Goal: Task Accomplishment & Management: Manage account settings

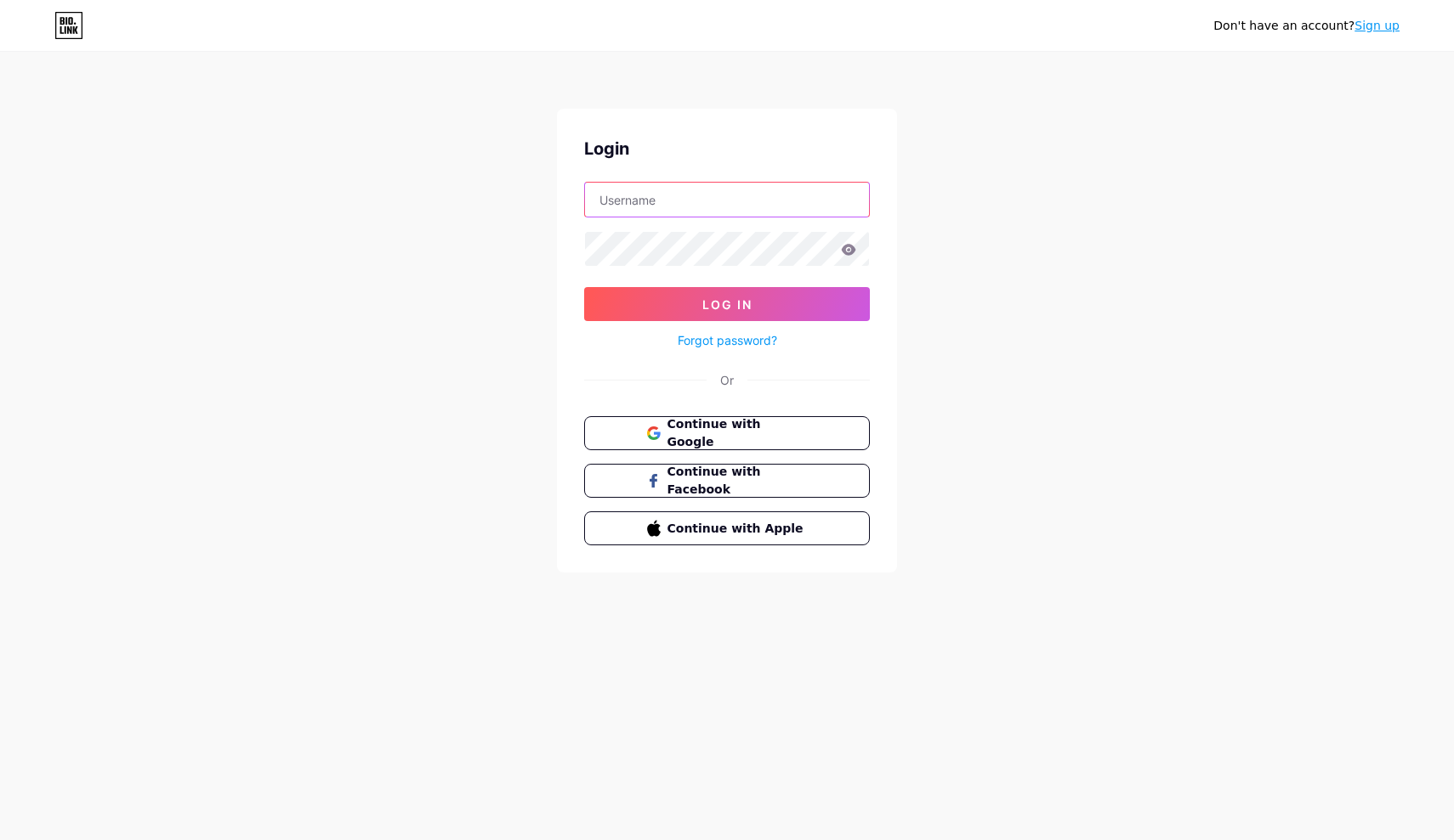
paste input "[EMAIL_ADDRESS][DOMAIN_NAME]"
type input "[EMAIL_ADDRESS][DOMAIN_NAME]"
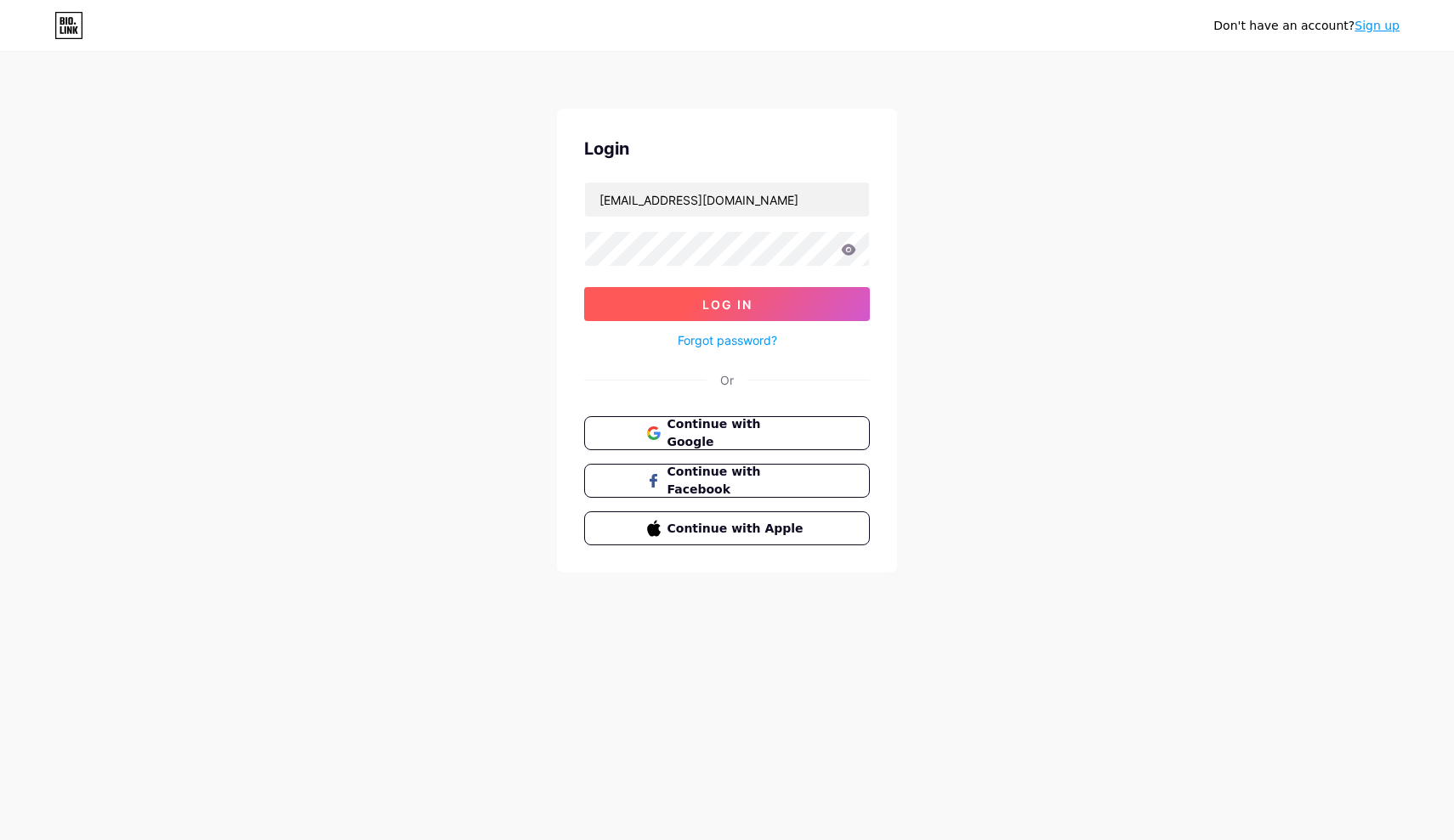
click at [658, 297] on button "Log In" at bounding box center [727, 304] width 285 height 34
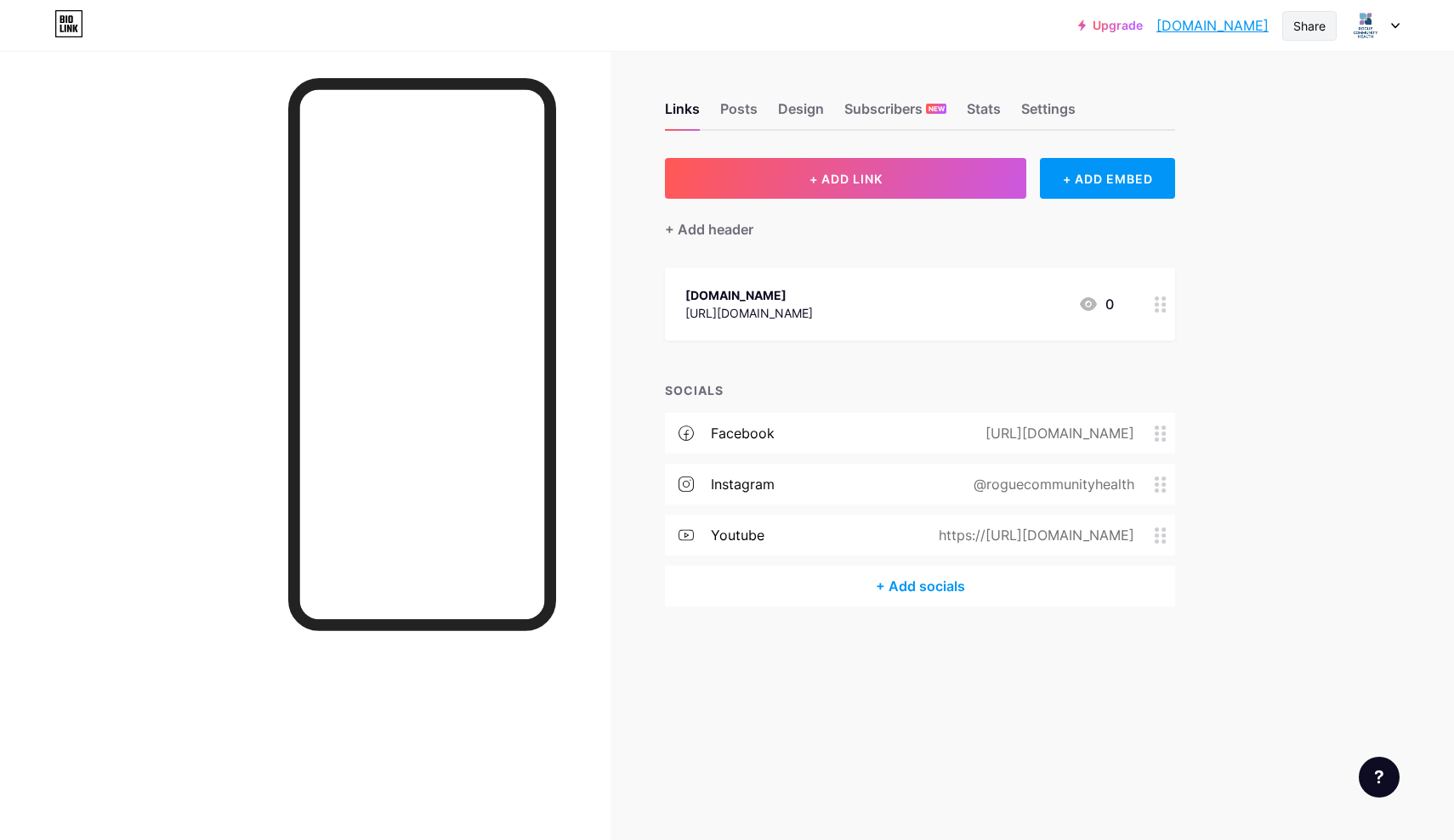
click at [1329, 30] on div "Share" at bounding box center [1309, 26] width 55 height 30
click at [1288, 77] on div "Copy link" at bounding box center [1209, 87] width 254 height 41
click at [1241, 76] on div "Copy link" at bounding box center [1209, 87] width 254 height 41
click at [1293, 342] on div "Upgrade roguecommunityh... [DOMAIN_NAME] Share Copy link [DOMAIN_NAME] Get my Q…" at bounding box center [727, 420] width 1454 height 840
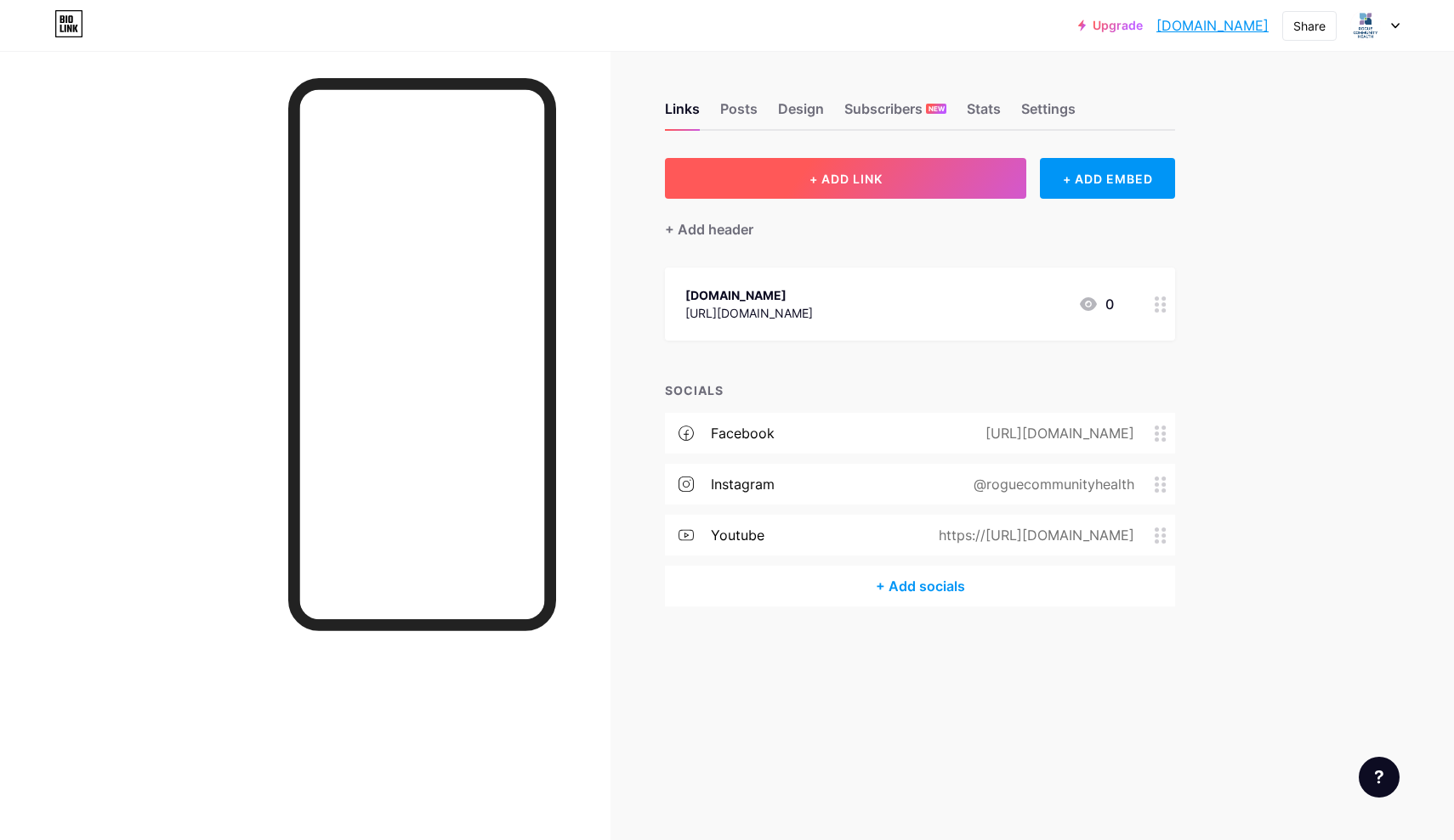
click at [982, 185] on button "+ ADD LINK" at bounding box center [846, 178] width 362 height 41
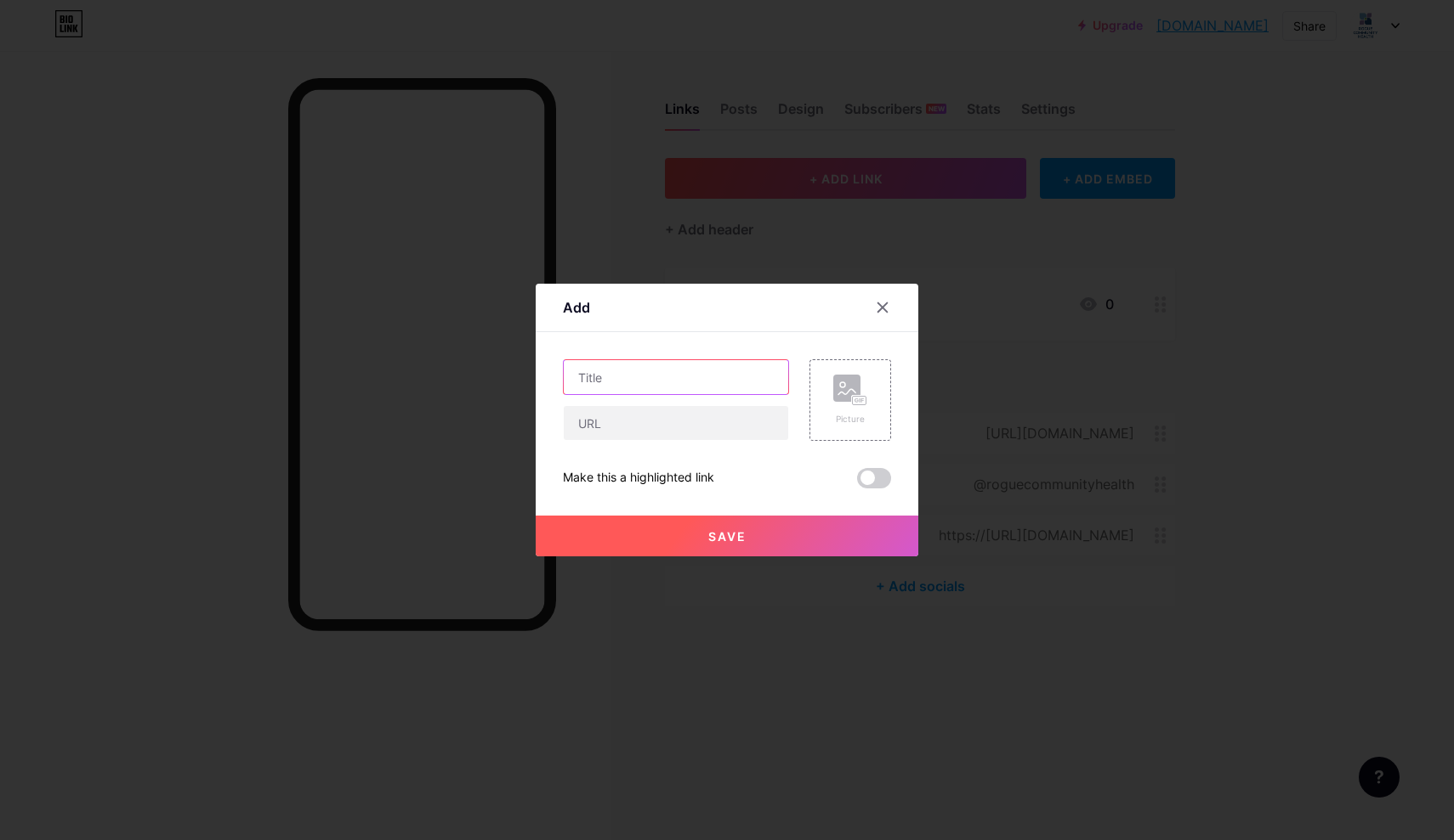
click at [644, 373] on input "text" at bounding box center [676, 378] width 224 height 34
type input "R"
type input "Rogue Community Health Careers"
click at [600, 418] on input "text" at bounding box center [676, 424] width 224 height 34
paste input "[URL][DOMAIN_NAME]"
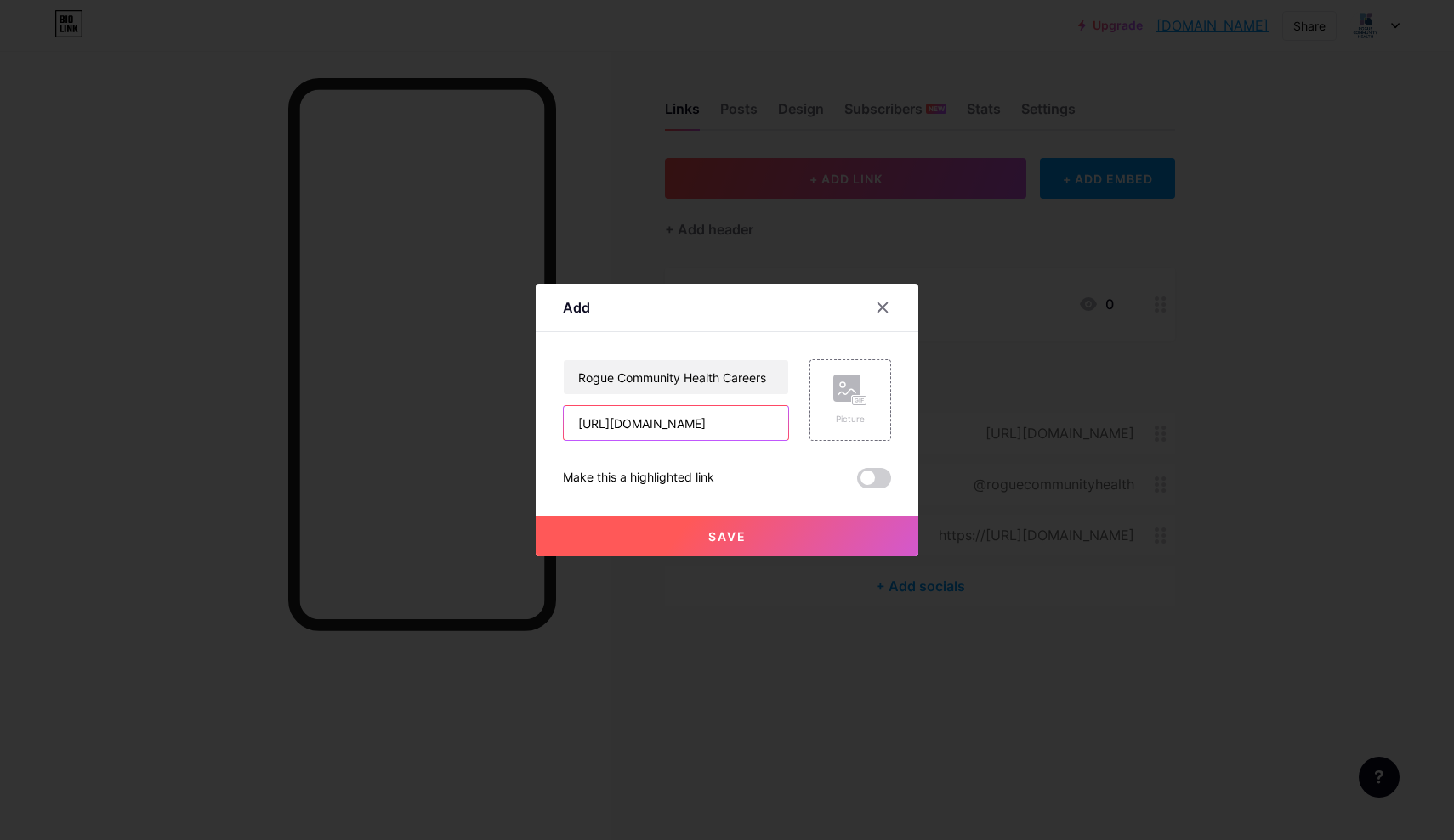
type input "[URL][DOMAIN_NAME]"
click at [833, 535] on button "Save" at bounding box center [727, 536] width 383 height 41
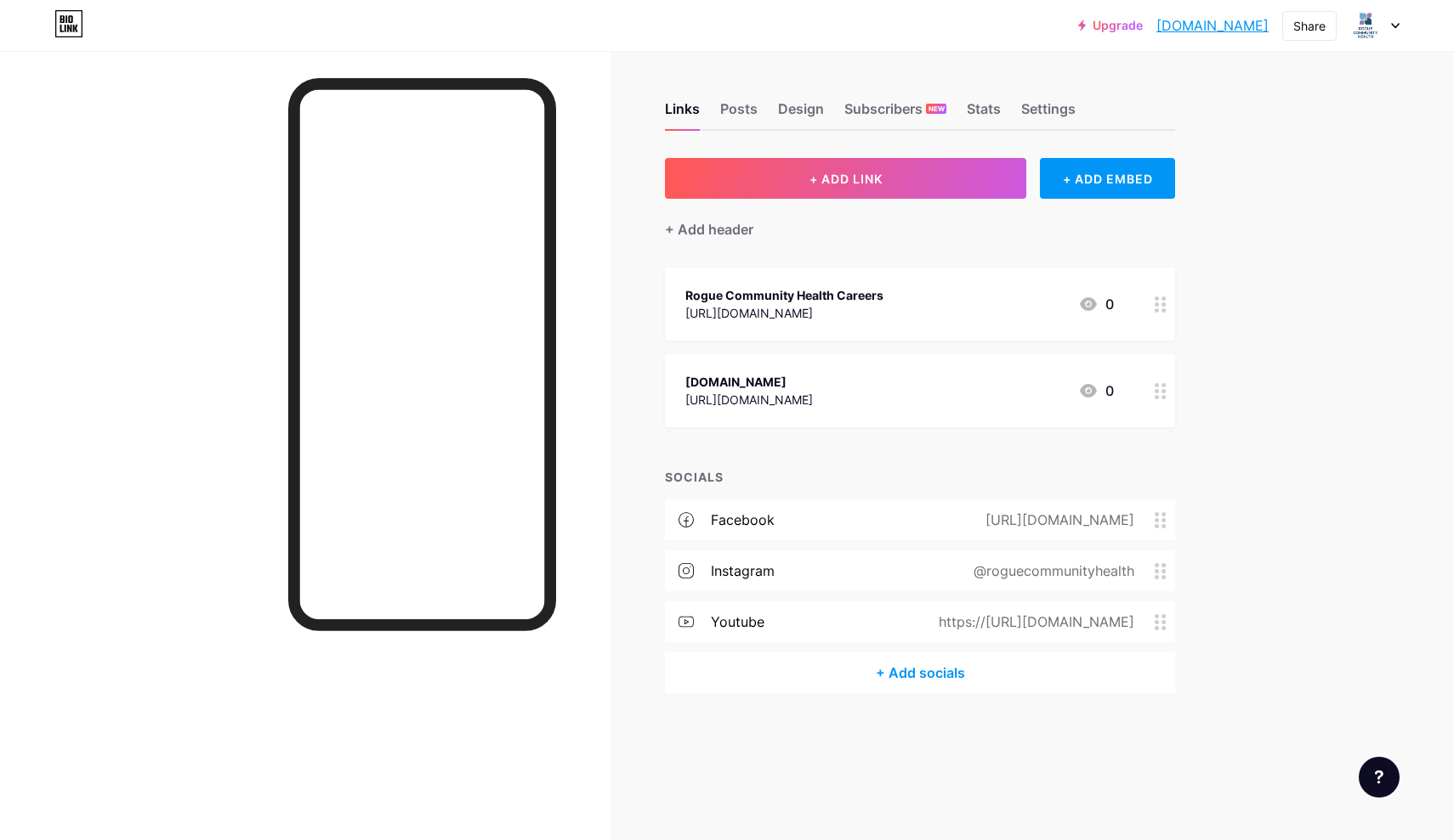
click at [884, 286] on div "Rogue Community Health Careers" at bounding box center [784, 295] width 198 height 18
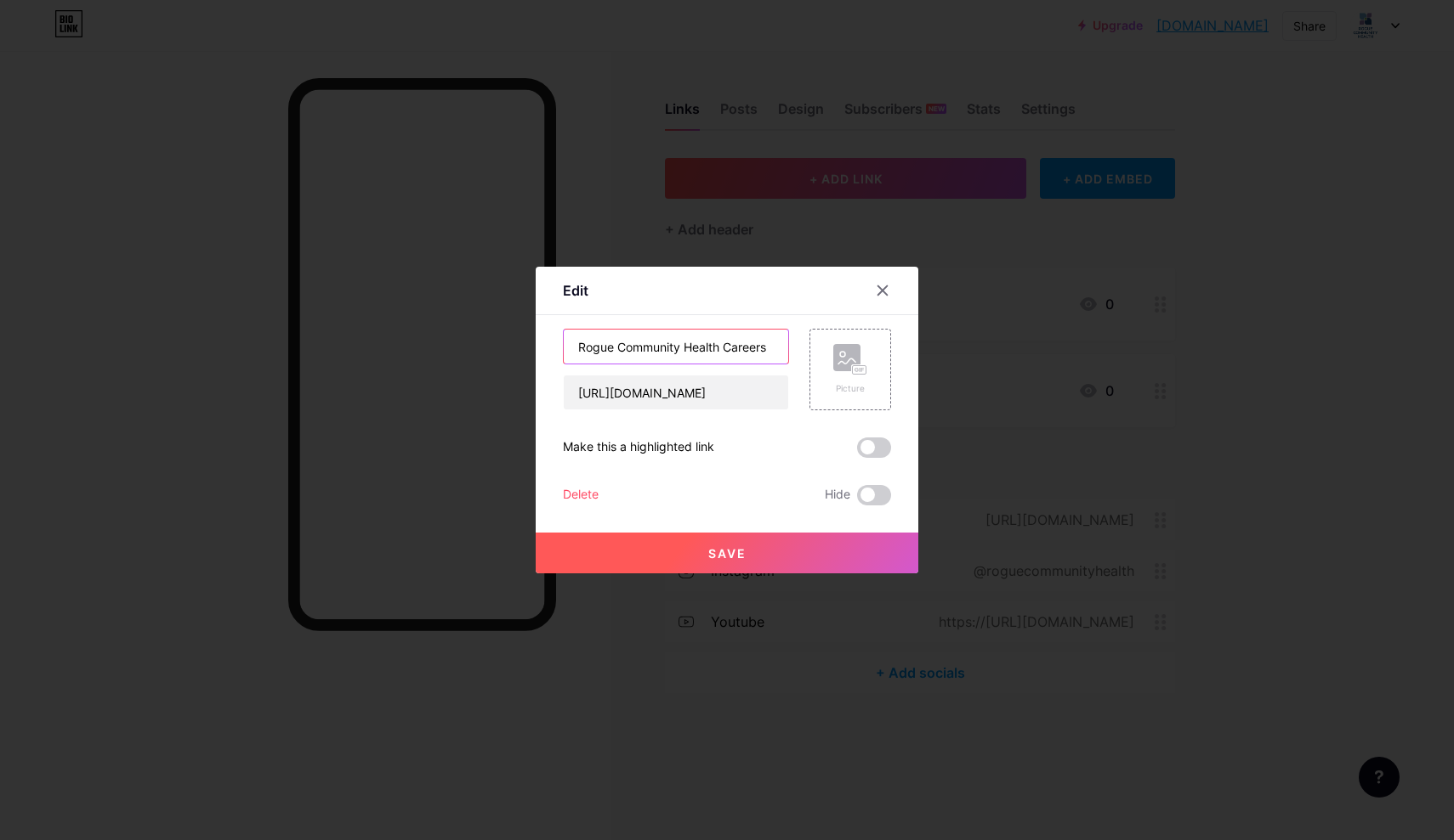
click at [726, 348] on input "Rogue Community Health Careers" at bounding box center [676, 347] width 224 height 34
type input "Careers"
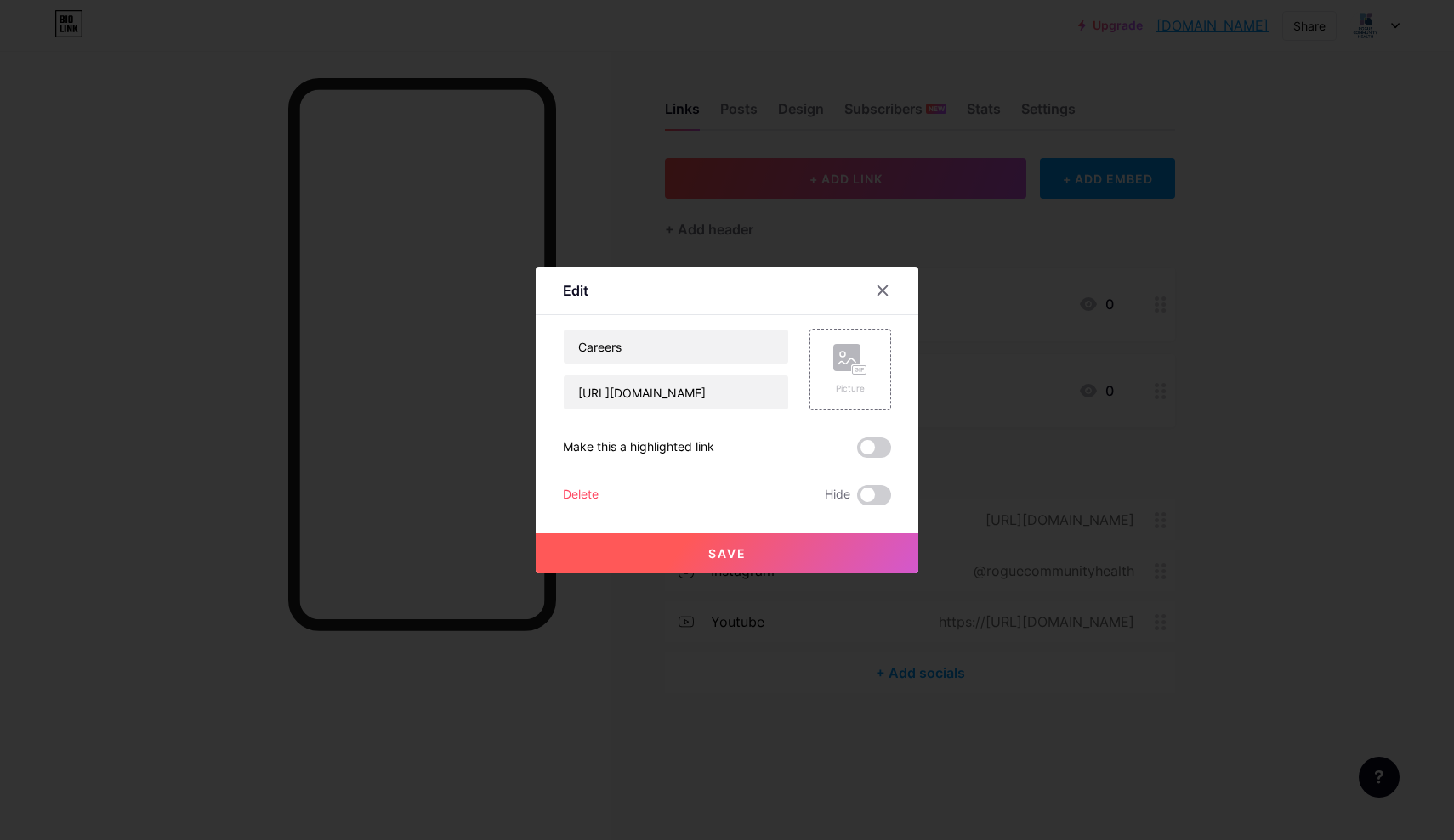
click at [752, 548] on button "Save" at bounding box center [727, 553] width 383 height 41
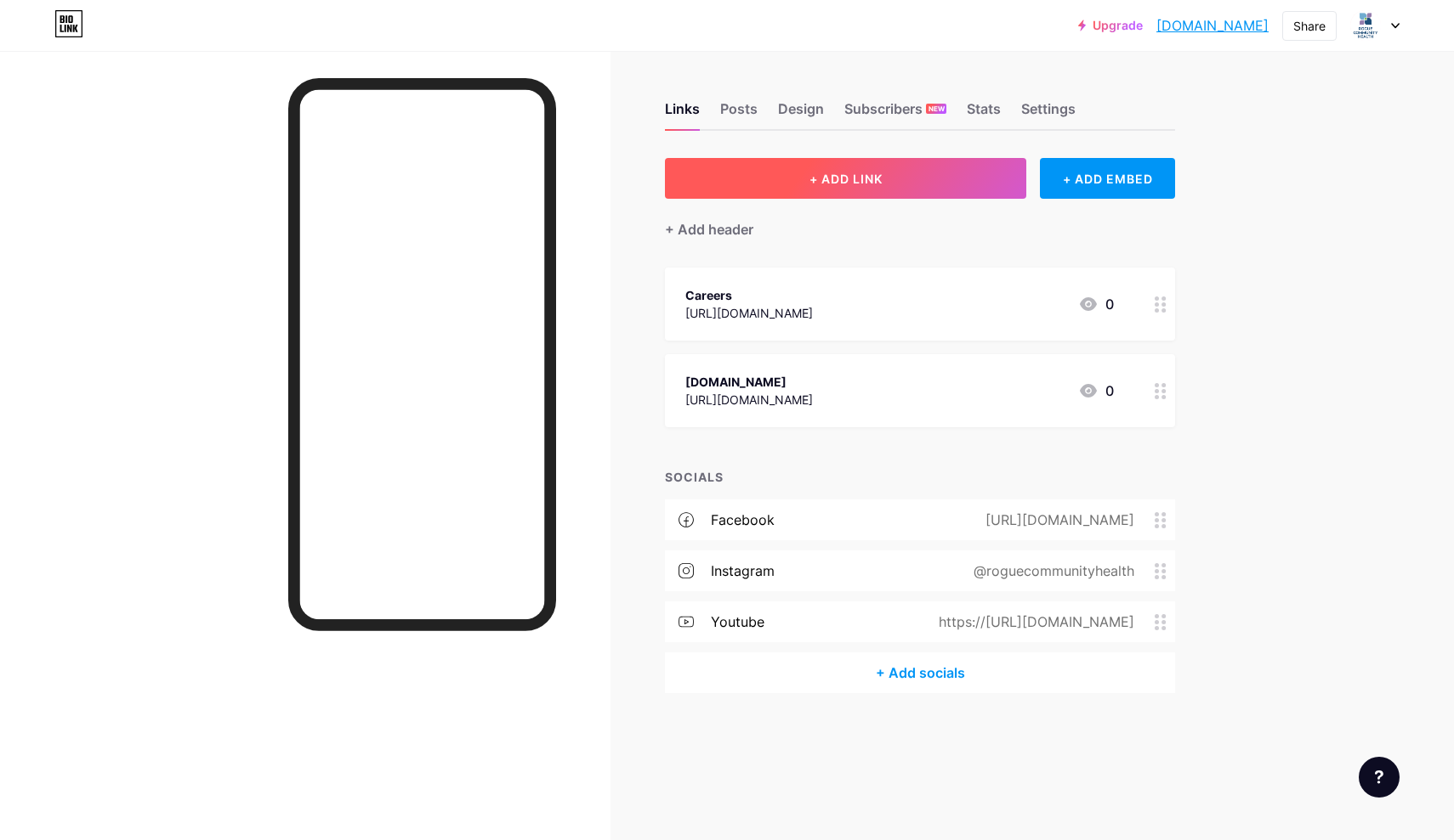
click at [895, 178] on button "+ ADD LINK" at bounding box center [846, 178] width 362 height 41
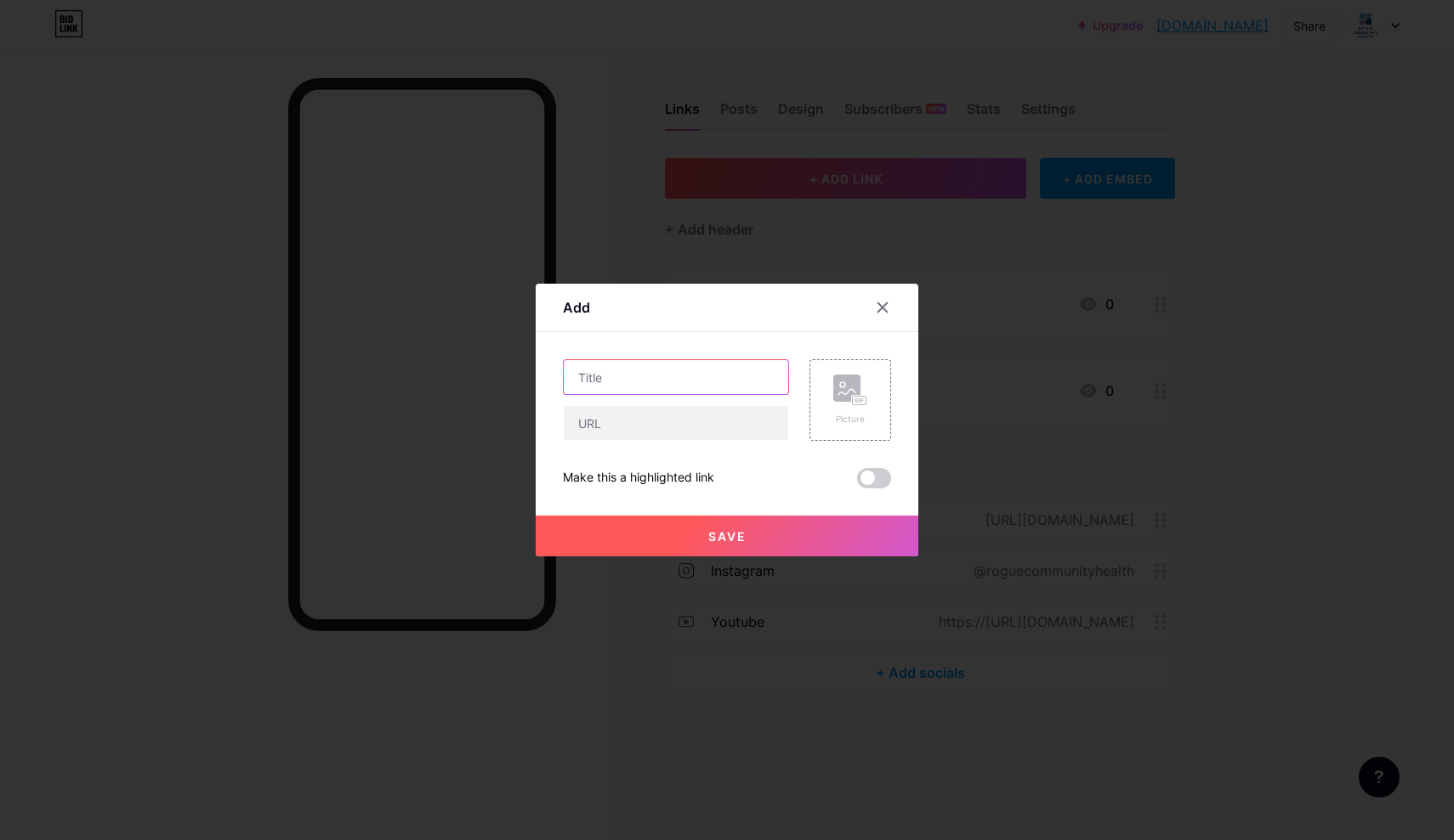
click at [693, 386] on input "text" at bounding box center [676, 378] width 224 height 34
type input "Healthy Living Blog"
click at [671, 421] on input "text" at bounding box center [676, 424] width 224 height 34
paste input "[URL][DOMAIN_NAME]"
type input "[URL][DOMAIN_NAME]"
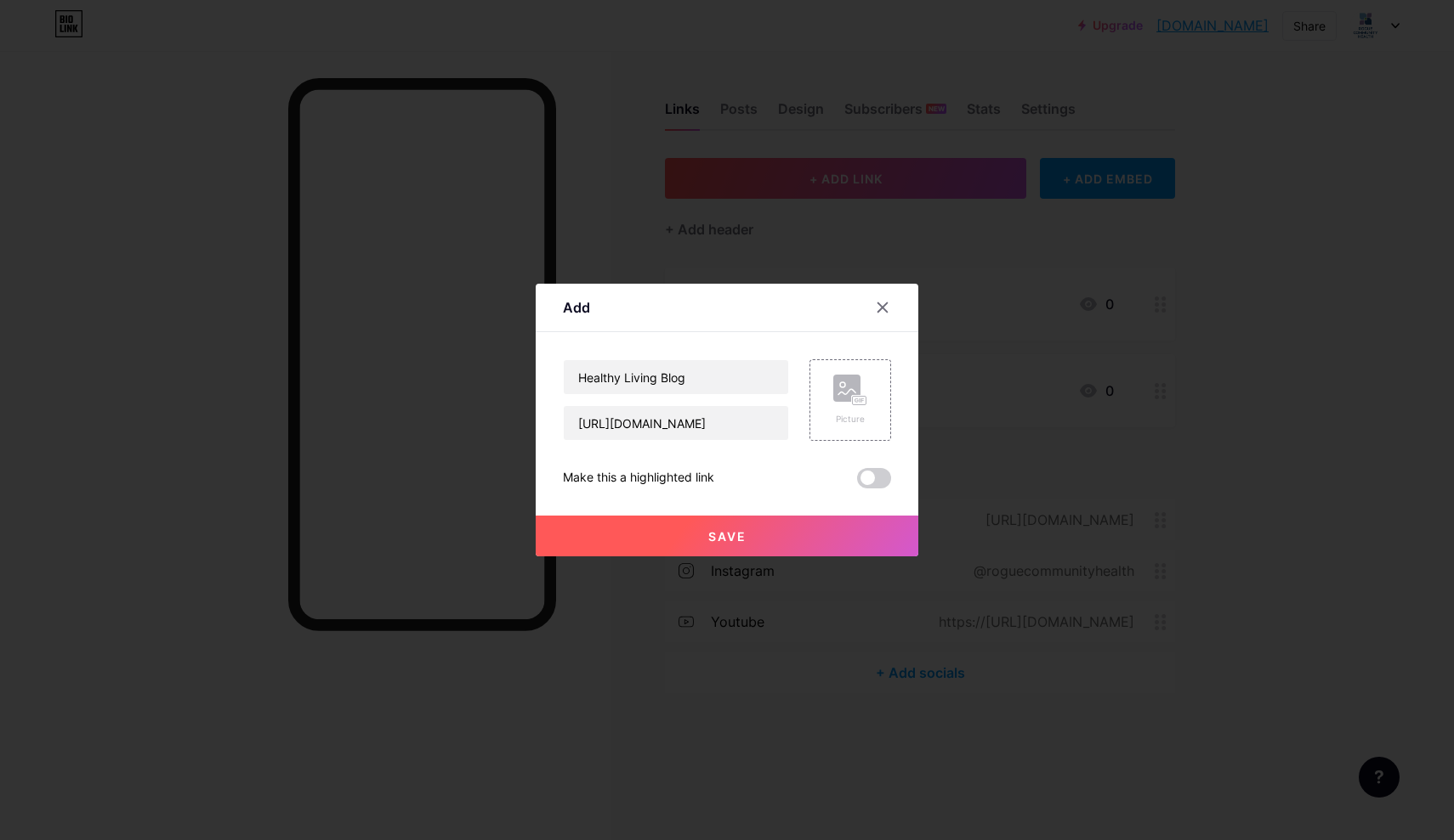
click at [755, 551] on button "Save" at bounding box center [727, 536] width 383 height 41
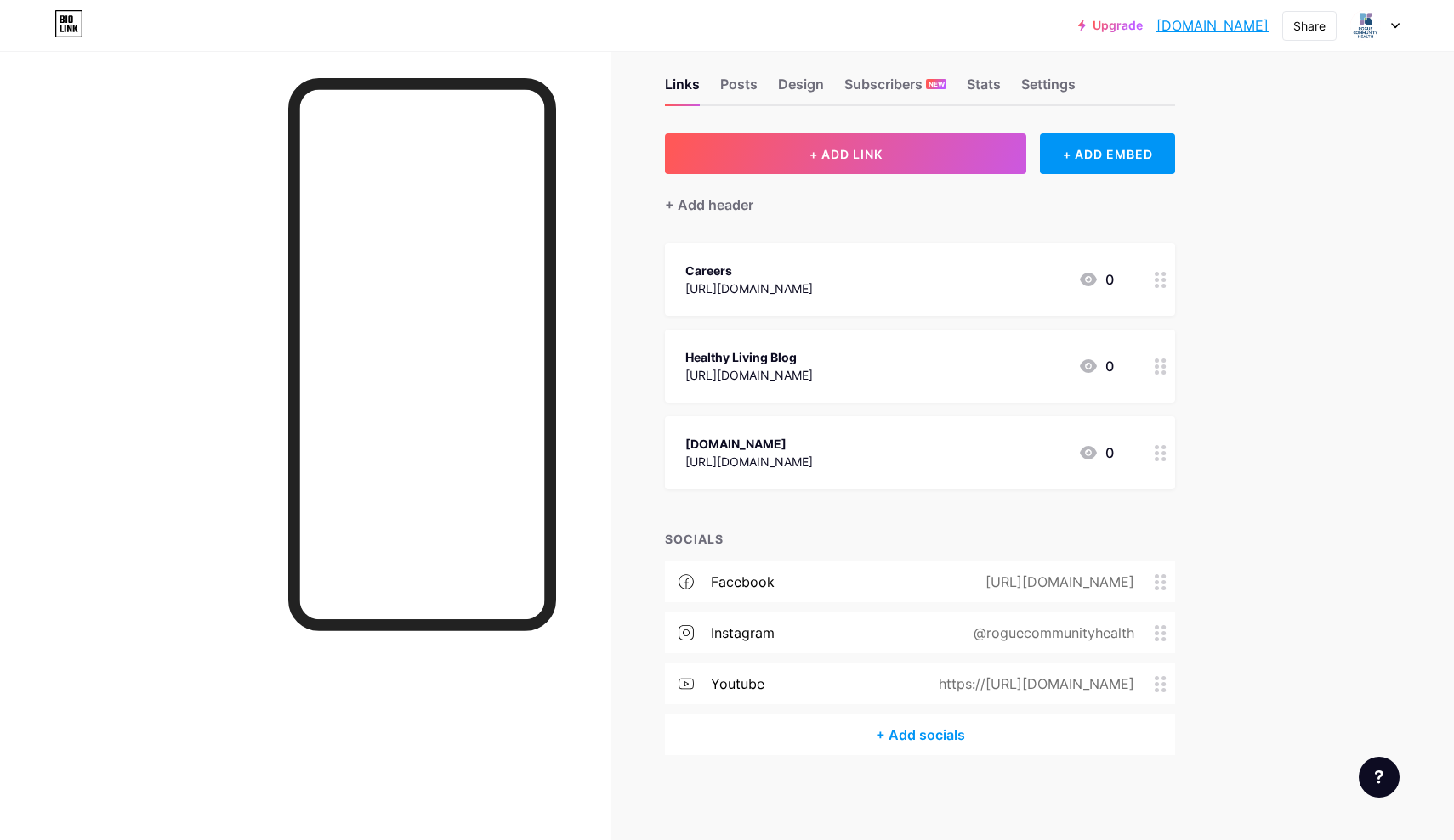
scroll to position [24, 0]
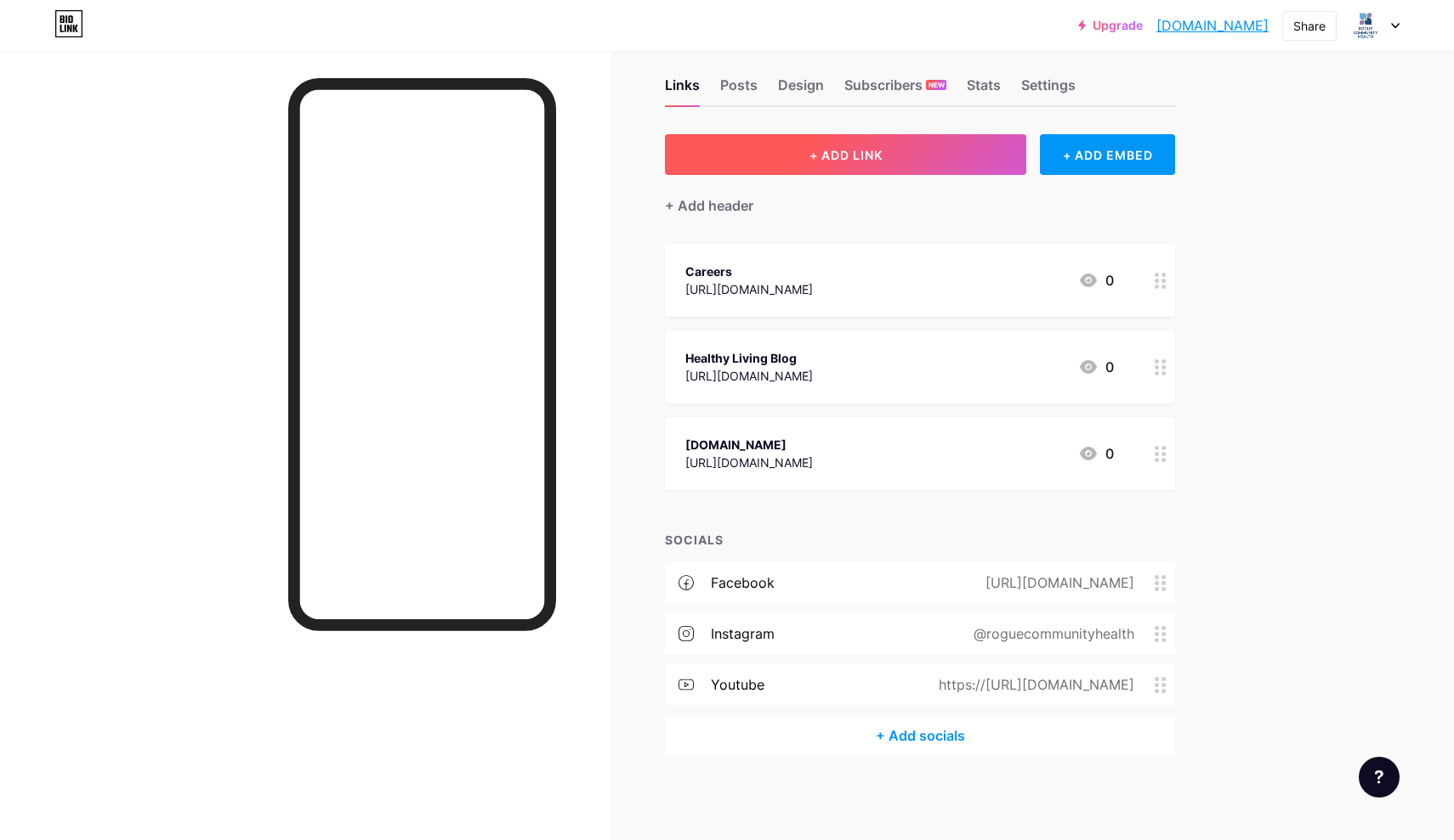
click at [777, 148] on button "+ ADD LINK" at bounding box center [846, 154] width 362 height 41
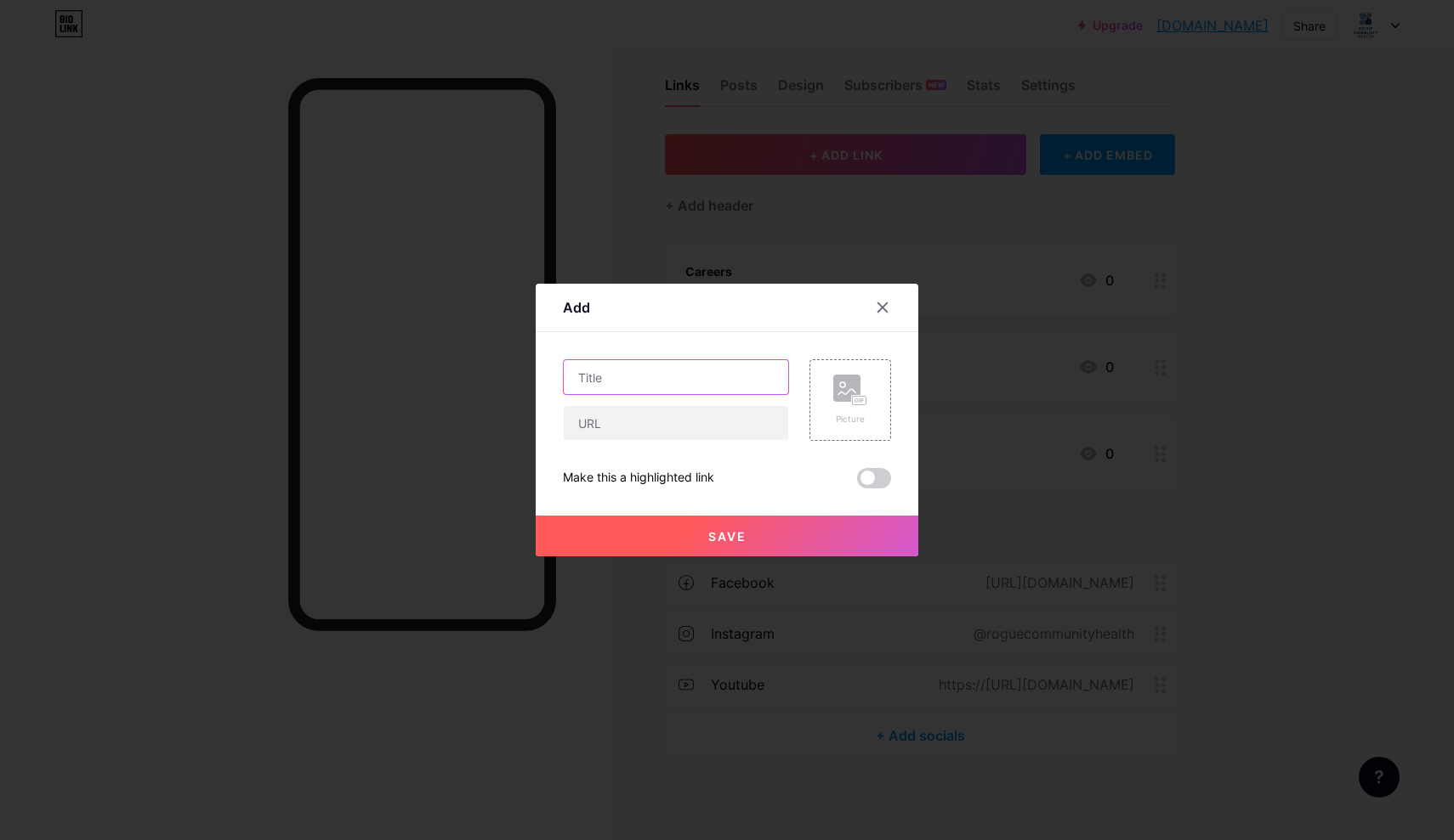
click at [688, 385] on input "text" at bounding box center [676, 378] width 224 height 34
type input "R"
type input "Locations"
click at [686, 436] on input "text" at bounding box center [676, 424] width 224 height 34
paste input "[URL][DOMAIN_NAME]"
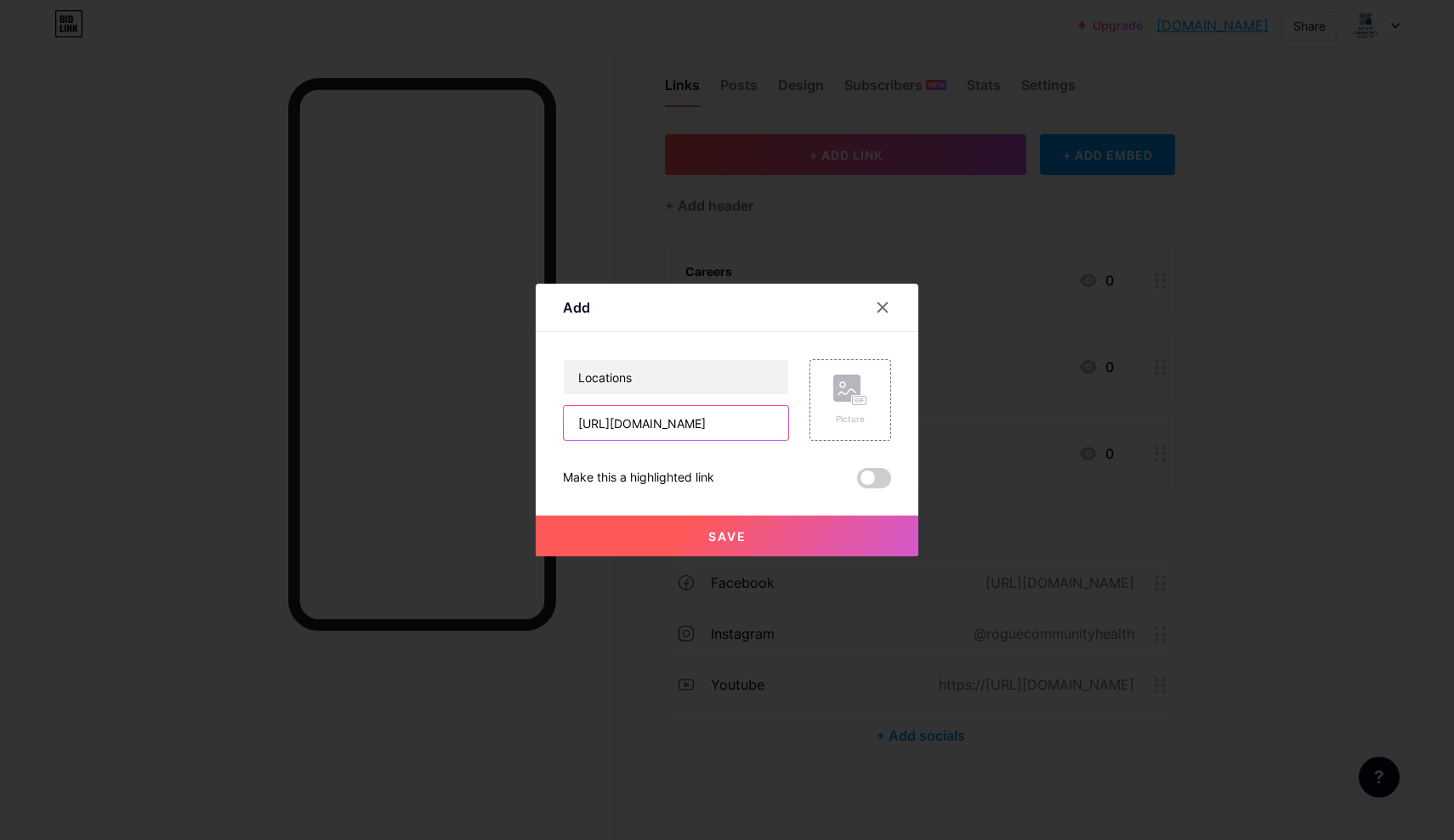
type input "[URL][DOMAIN_NAME]"
click at [754, 522] on button "Save" at bounding box center [727, 536] width 383 height 41
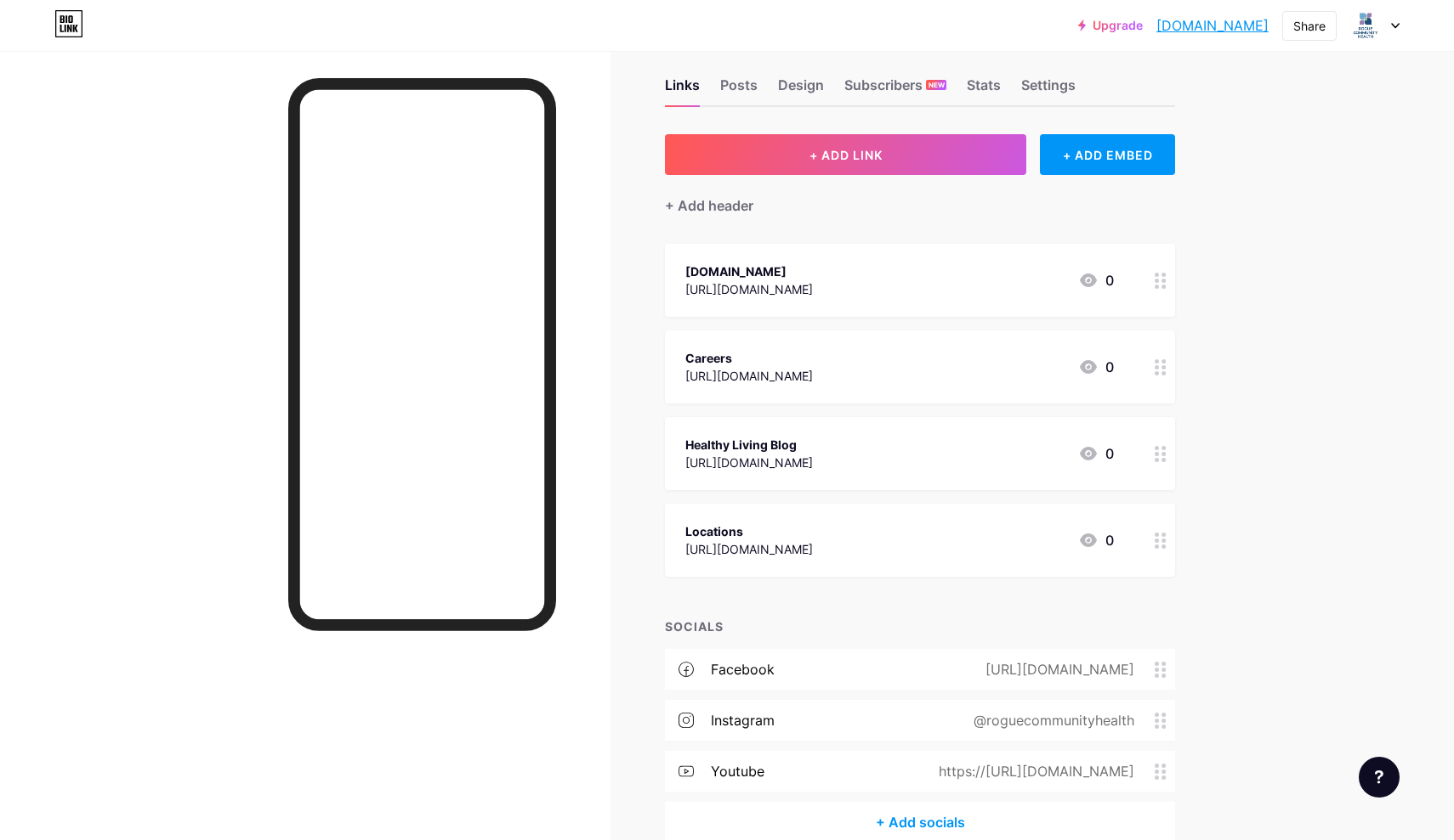
drag, startPoint x: 1147, startPoint y: 537, endPoint x: 1187, endPoint y: 468, distance: 79.8
click at [1187, 468] on div "Links Posts Design Subscribers NEW Stats Settings + ADD LINK + ADD EMBED + Add …" at bounding box center [623, 477] width 1246 height 901
click at [1234, 474] on div "Links Posts Design Subscribers NEW Stats Settings + ADD LINK + ADD EMBED + Add …" at bounding box center [623, 477] width 1246 height 901
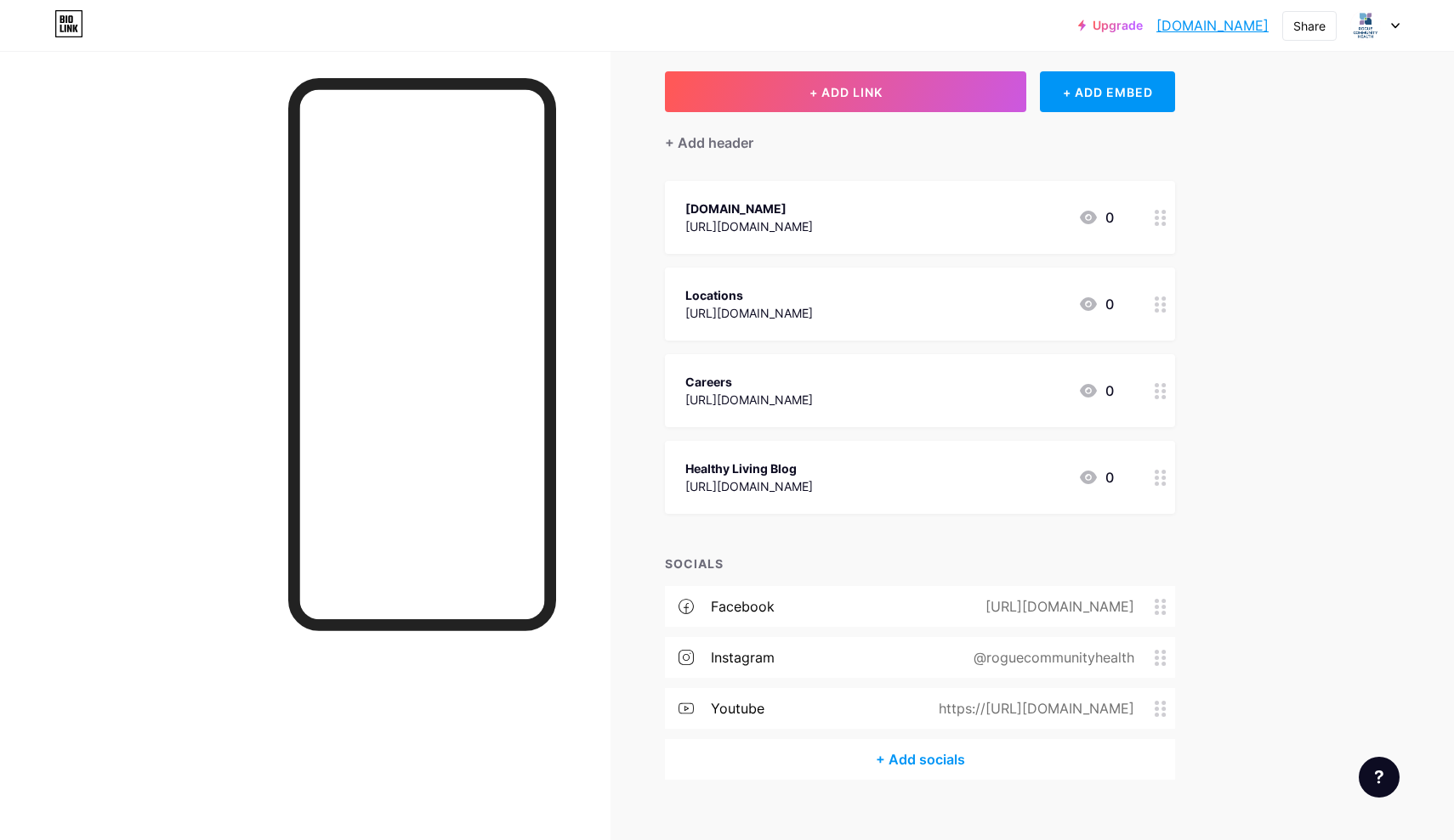
scroll to position [87, 0]
drag, startPoint x: 1158, startPoint y: 224, endPoint x: 1210, endPoint y: 235, distance: 53.2
click at [1210, 235] on div "Links Posts Design Subscribers NEW Stats Settings + ADD LINK + ADD EMBED + Add …" at bounding box center [623, 414] width 1246 height 901
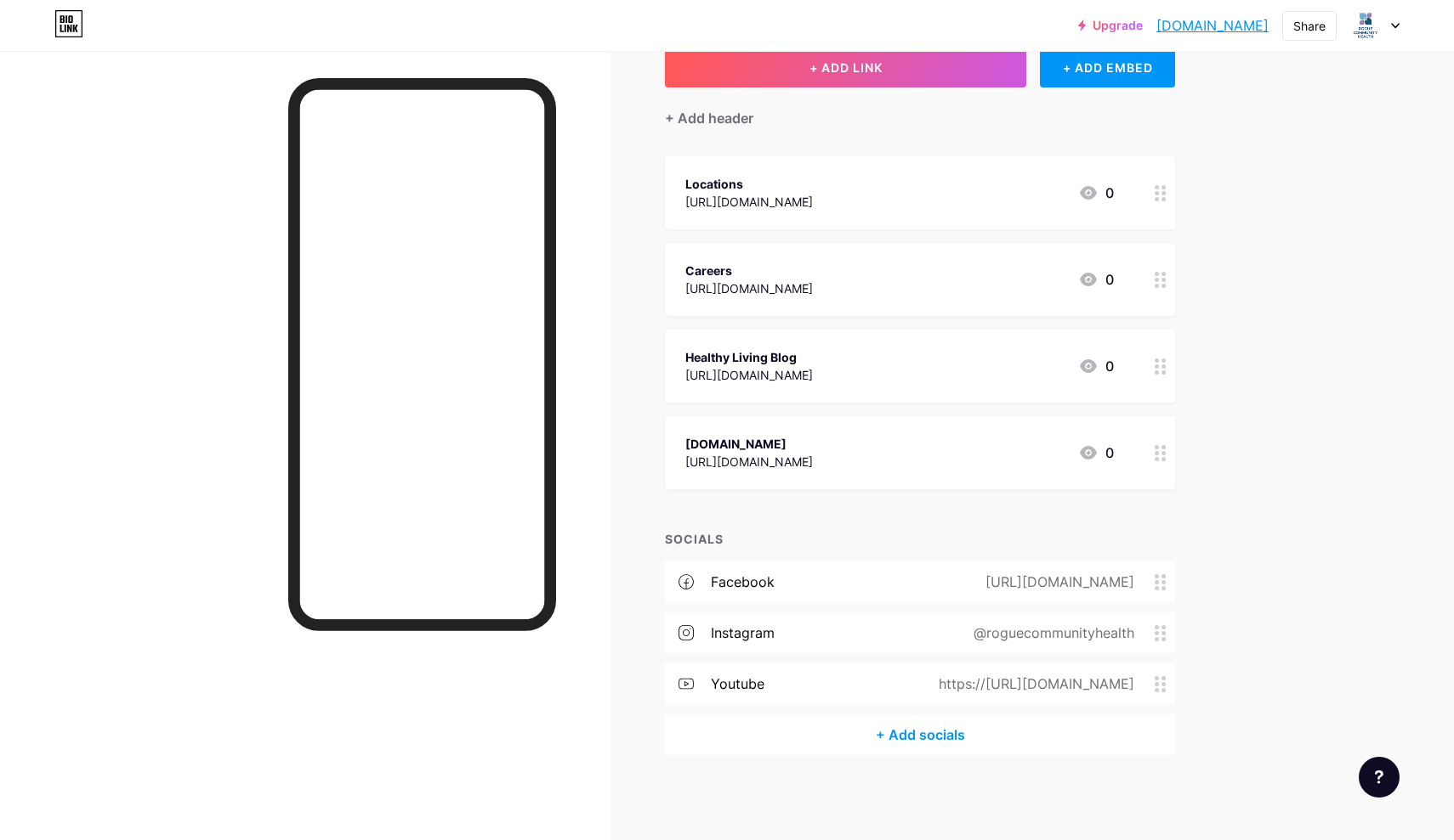
scroll to position [110, 0]
